Goal: Transaction & Acquisition: Purchase product/service

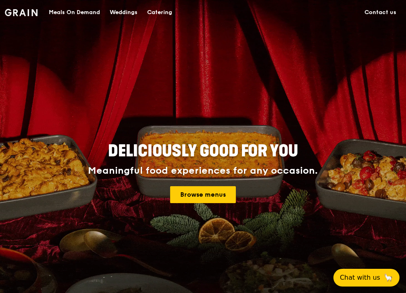
click at [69, 10] on div "Meals On Demand" at bounding box center [74, 12] width 51 height 24
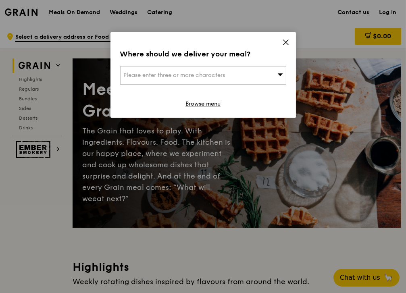
click at [217, 76] on span "Please enter three or more characters" at bounding box center [175, 75] width 102 height 7
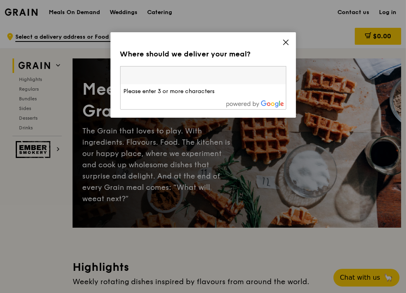
click at [284, 41] on icon at bounding box center [285, 42] width 7 height 7
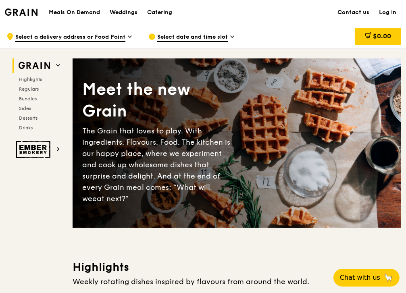
click at [72, 36] on span "Select a delivery address or Food Point" at bounding box center [70, 37] width 110 height 9
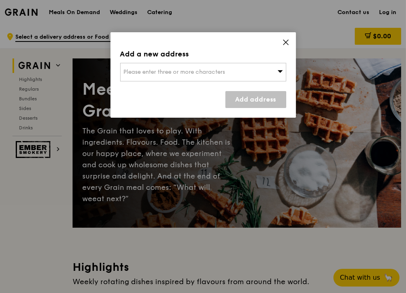
click at [284, 41] on icon at bounding box center [285, 42] width 5 height 5
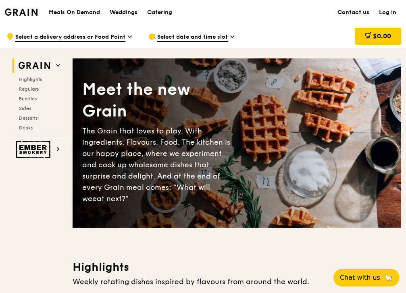
click at [32, 97] on span "Bundles" at bounding box center [28, 99] width 18 height 6
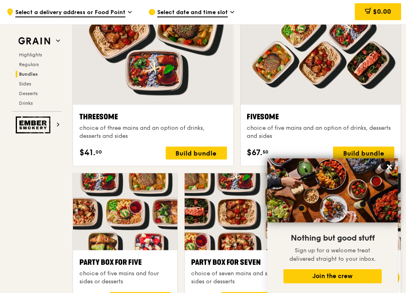
scroll to position [1405, 0]
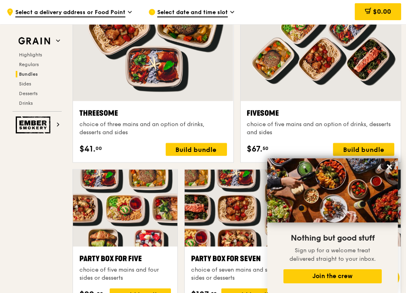
click at [373, 147] on div "Build bundle" at bounding box center [363, 149] width 61 height 13
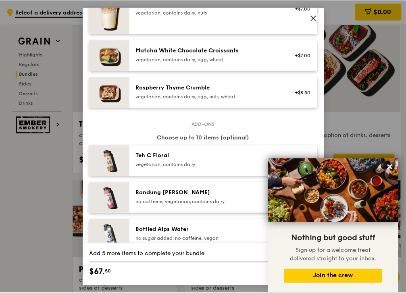
scroll to position [965, 0]
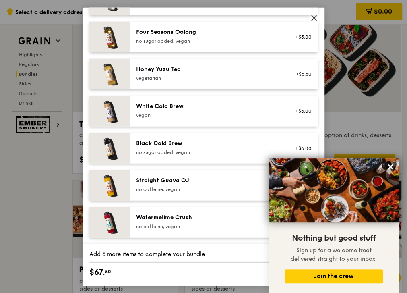
click at [313, 18] on icon at bounding box center [314, 17] width 7 height 7
